Goal: Task Accomplishment & Management: Use online tool/utility

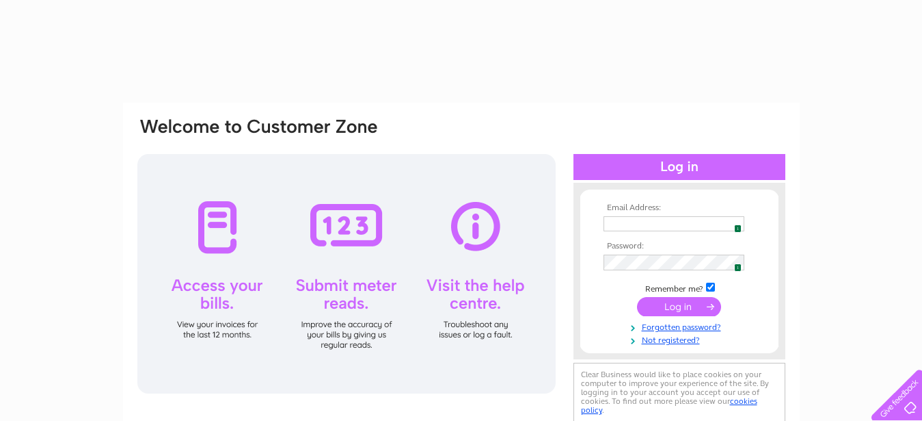
click at [736, 225] on span "1" at bounding box center [738, 228] width 8 height 8
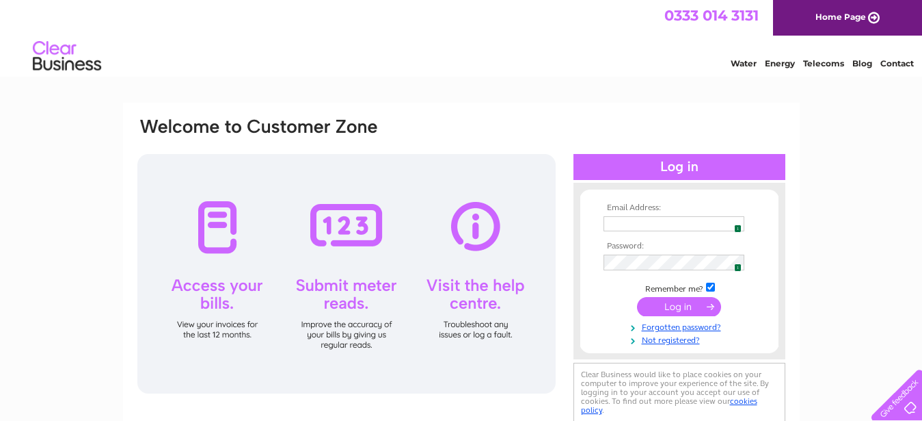
type input "mail@sinclair-bagpipes.co.uk"
click at [672, 306] on input "submit" at bounding box center [679, 306] width 84 height 19
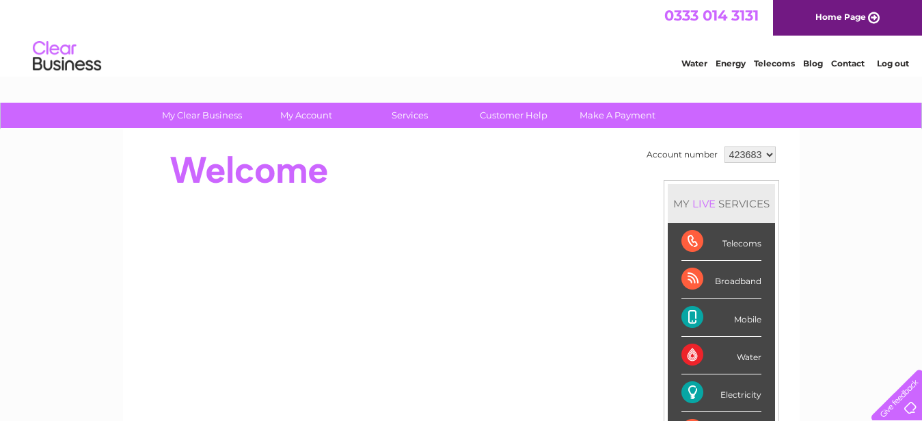
select select "913455"
click option "913455" at bounding box center [0, 0] width 0 height 0
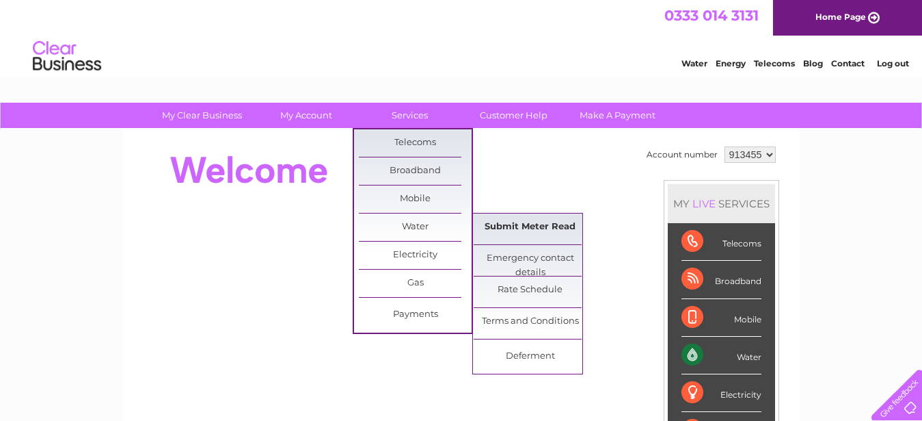
click at [541, 229] on link "Submit Meter Read" at bounding box center [530, 226] width 113 height 27
